Goal: Check status: Check status

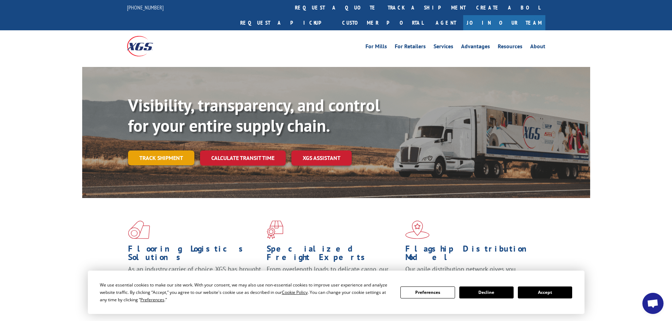
click at [159, 151] on link "Track shipment" at bounding box center [161, 158] width 66 height 15
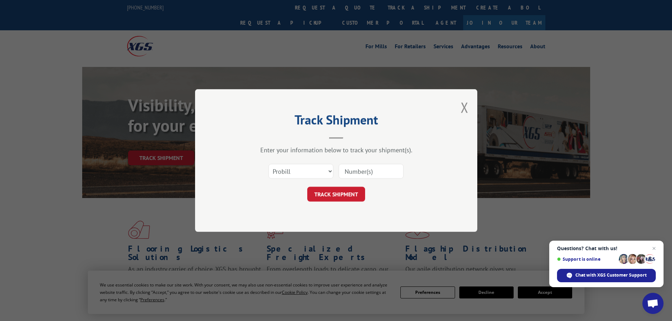
click at [548, 294] on div "Track Shipment Enter your information below to track your shipment(s). Select c…" at bounding box center [336, 160] width 672 height 321
click at [466, 109] on button "Close modal" at bounding box center [464, 107] width 8 height 19
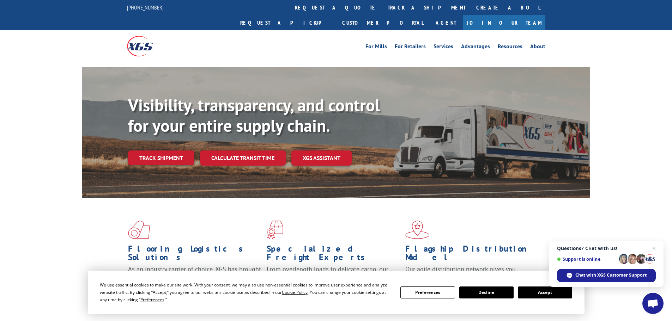
click at [541, 293] on button "Accept" at bounding box center [545, 293] width 54 height 12
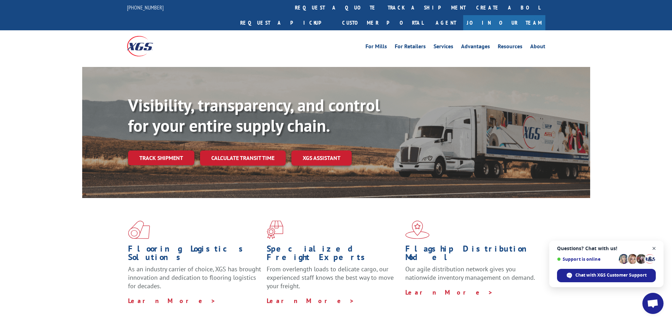
click at [653, 248] on span "Close chat" at bounding box center [653, 248] width 9 height 9
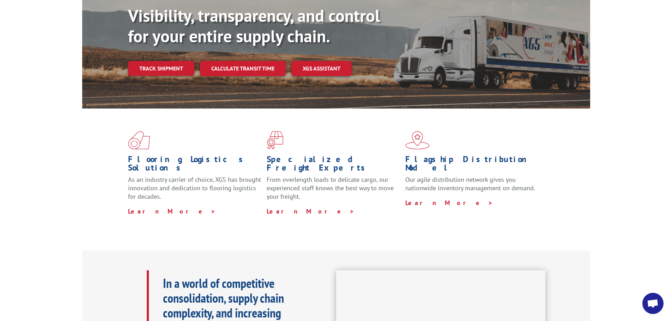
scroll to position [106, 0]
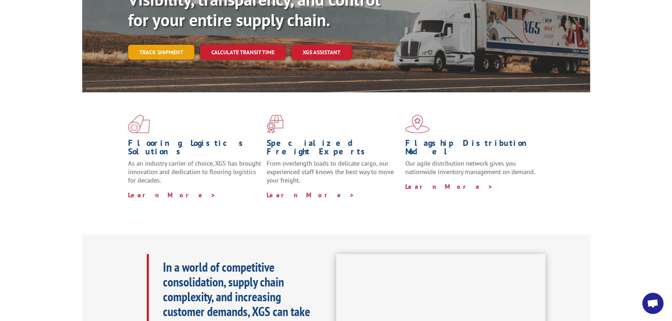
click at [161, 45] on link "Track shipment" at bounding box center [161, 52] width 66 height 15
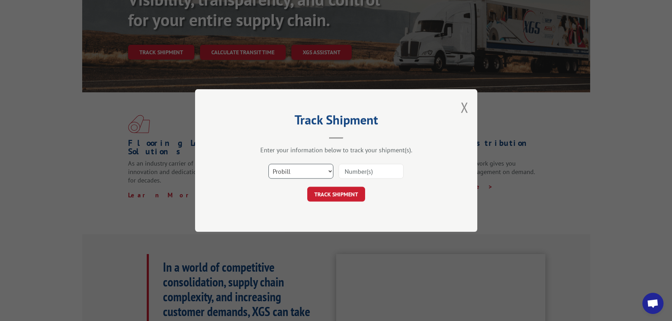
click at [329, 171] on select "Select category... Probill BOL PO" at bounding box center [300, 171] width 65 height 15
select select "bol"
click at [268, 164] on select "Select category... Probill BOL PO" at bounding box center [300, 171] width 65 height 15
paste input "7083366"
type input "7083366"
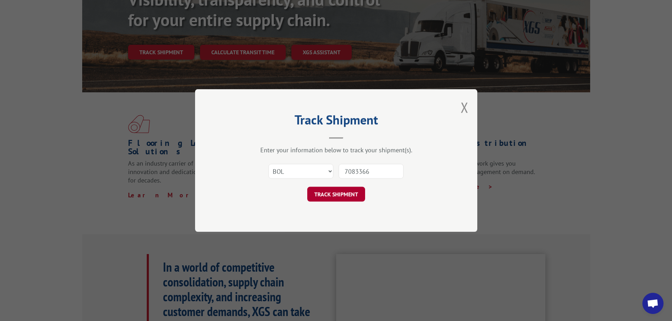
click at [339, 196] on button "TRACK SHIPMENT" at bounding box center [336, 194] width 58 height 15
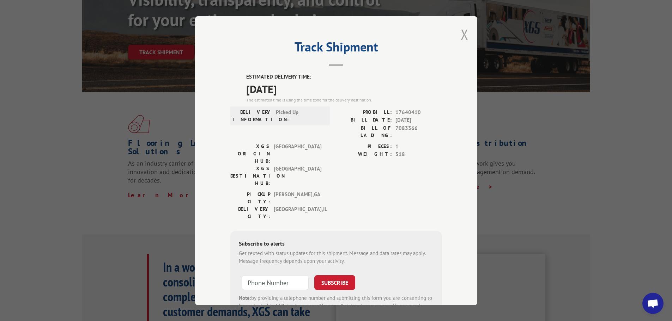
click at [462, 35] on button "Close modal" at bounding box center [464, 34] width 8 height 19
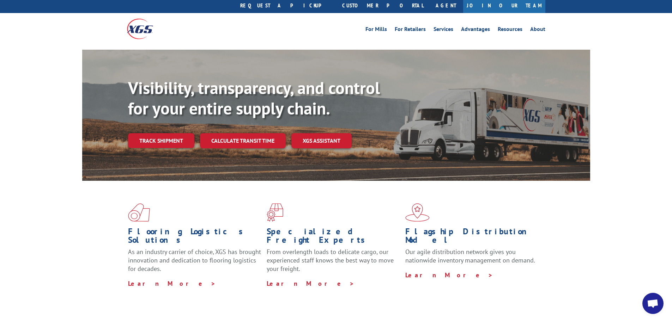
scroll to position [0, 0]
